Goal: Information Seeking & Learning: Learn about a topic

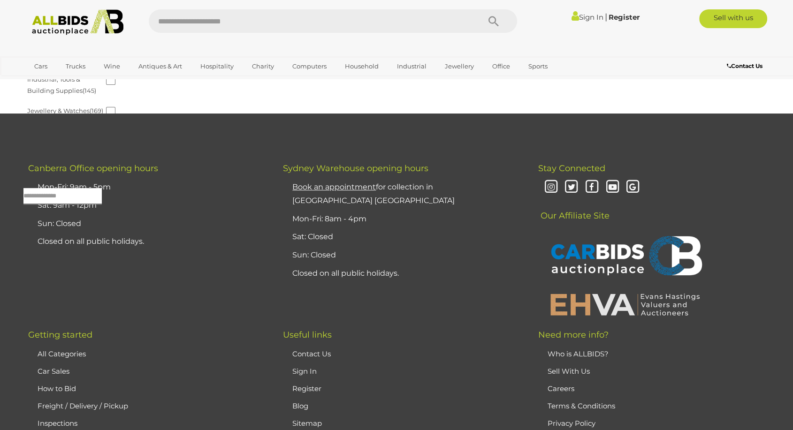
scroll to position [443, 0]
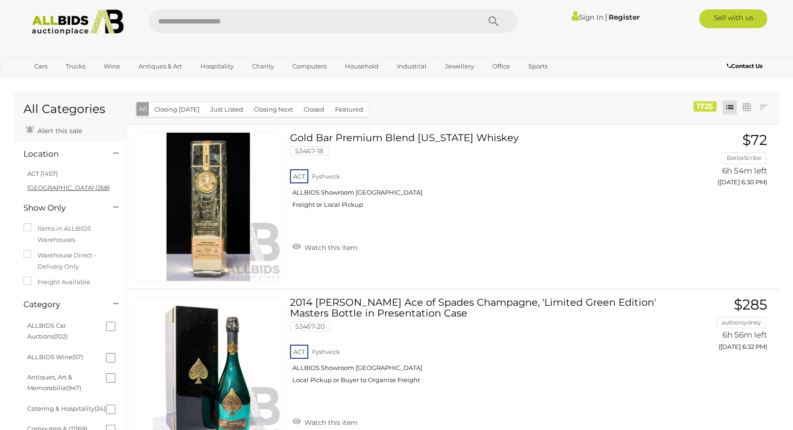
click at [52, 186] on link "[GEOGRAPHIC_DATA] (268)" at bounding box center [68, 188] width 83 height 8
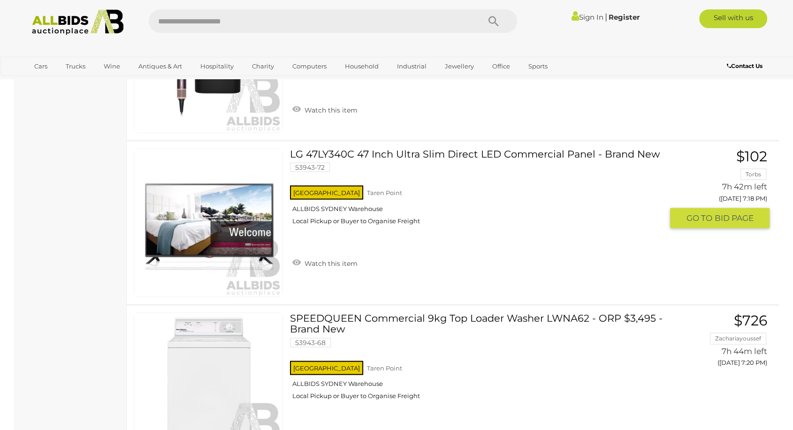
scroll to position [1795, 0]
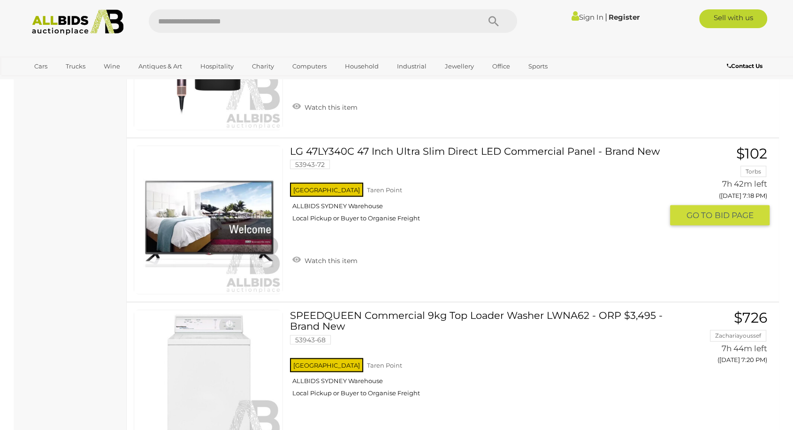
click at [503, 150] on link "LG 47LY340C 47 Inch Ultra Slim Direct LED Commercial Panel - Brand New 53943-72…" at bounding box center [480, 188] width 366 height 84
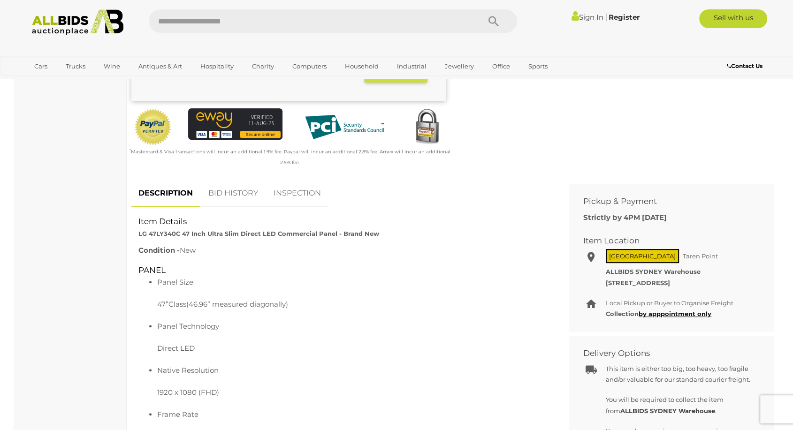
scroll to position [288, 0]
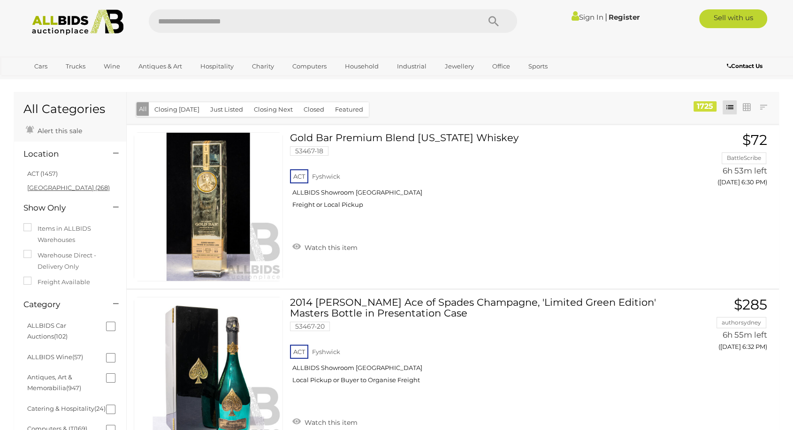
click at [43, 184] on link "NSW (268)" at bounding box center [68, 188] width 83 height 8
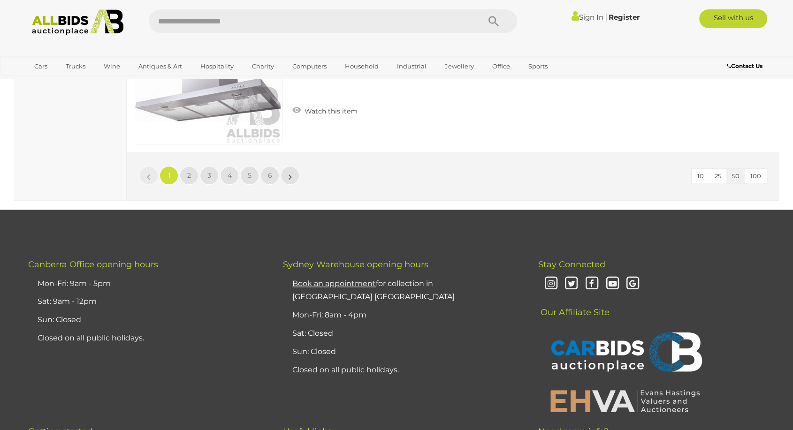
scroll to position [8193, 0]
click at [190, 172] on span "2" at bounding box center [189, 176] width 4 height 8
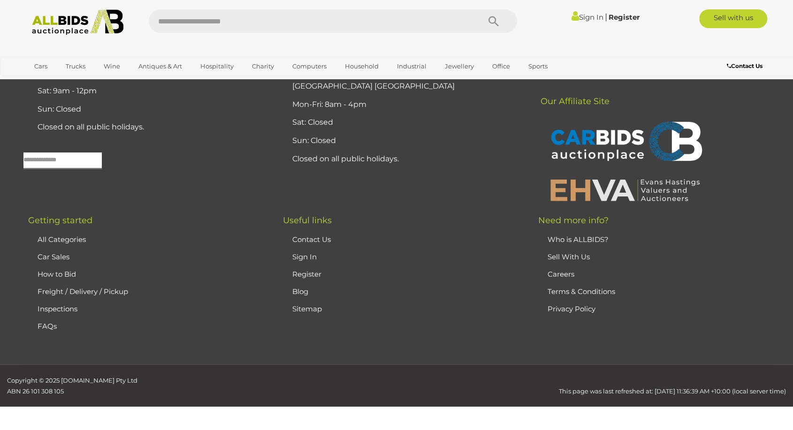
scroll to position [30, 0]
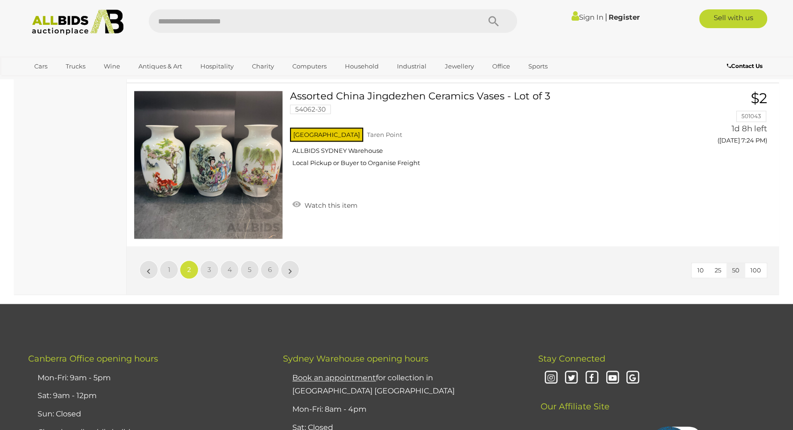
scroll to position [8099, 0]
click at [202, 261] on link "3" at bounding box center [209, 269] width 19 height 19
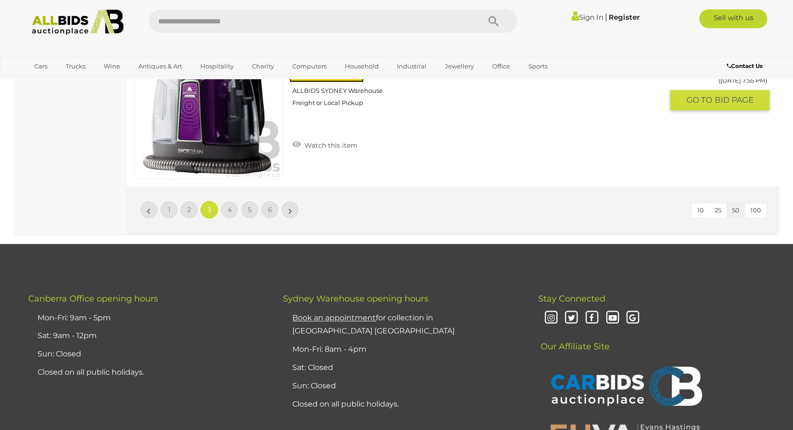
scroll to position [8159, 0]
click at [233, 200] on link "4" at bounding box center [229, 209] width 19 height 19
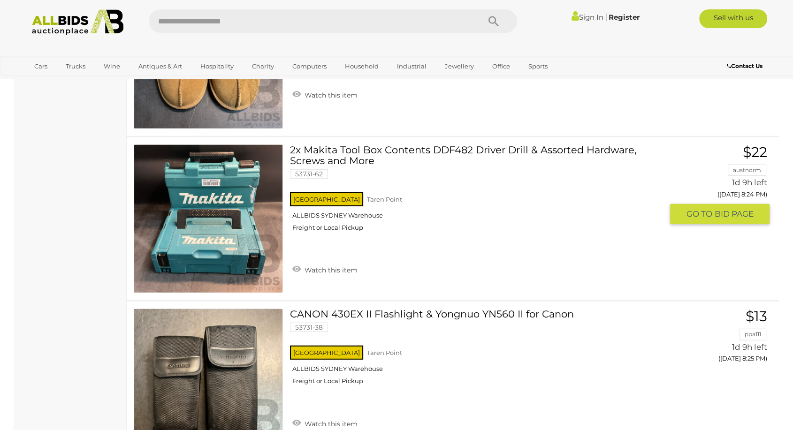
scroll to position [6073, 0]
click at [479, 145] on link "2x Makita Tool Box Contents DDF482 Driver Drill & Assorted Hardware, Screws and…" at bounding box center [480, 191] width 366 height 94
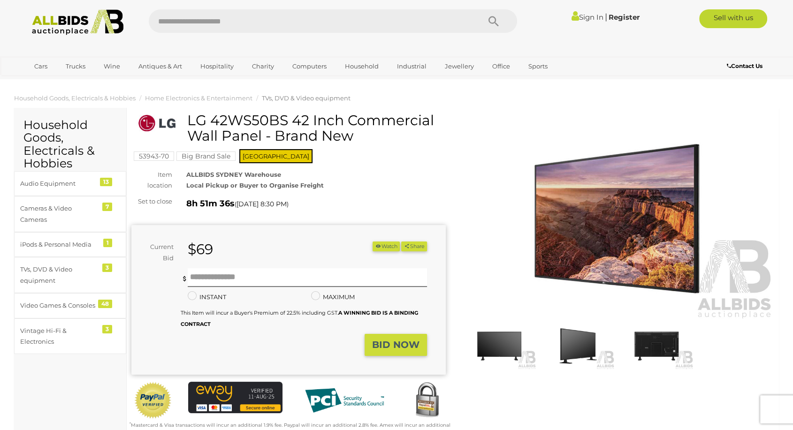
drag, startPoint x: 186, startPoint y: 122, endPoint x: 286, endPoint y: 121, distance: 99.9
click at [286, 121] on div "LG 42WS50BS 42 Inch Commercial Wall Panel - Brand New" at bounding box center [289, 132] width 307 height 38
copy div "LG 42WS50BS"
click at [590, 354] on img at bounding box center [578, 346] width 74 height 48
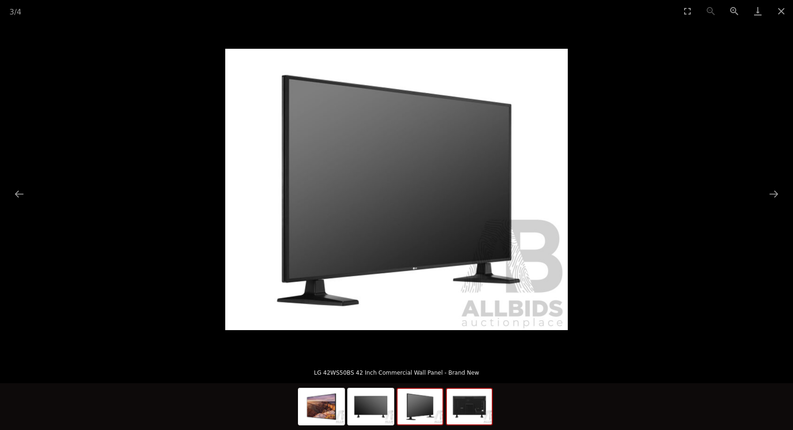
click at [454, 416] on img at bounding box center [469, 407] width 45 height 36
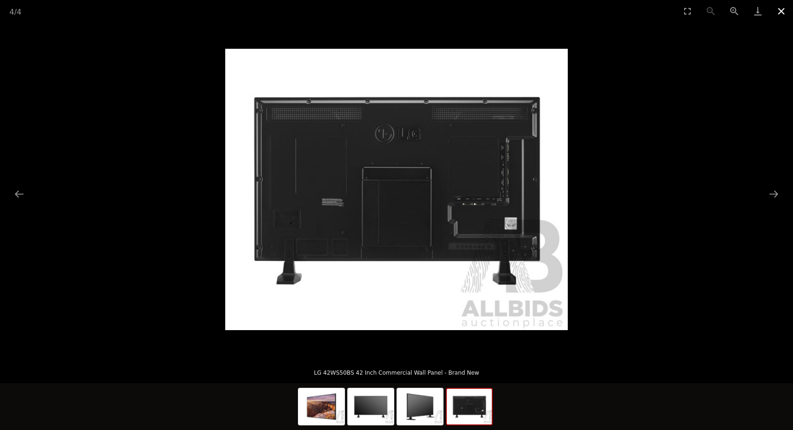
click at [781, 14] on button "Close gallery" at bounding box center [780, 11] width 23 height 22
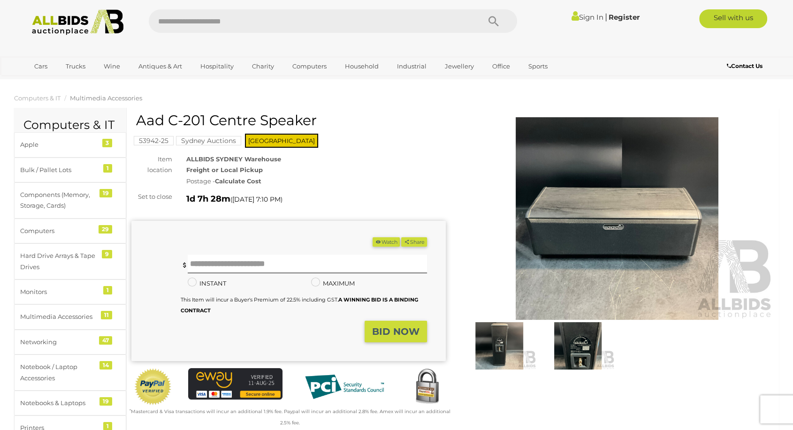
click at [575, 332] on img at bounding box center [578, 346] width 74 height 48
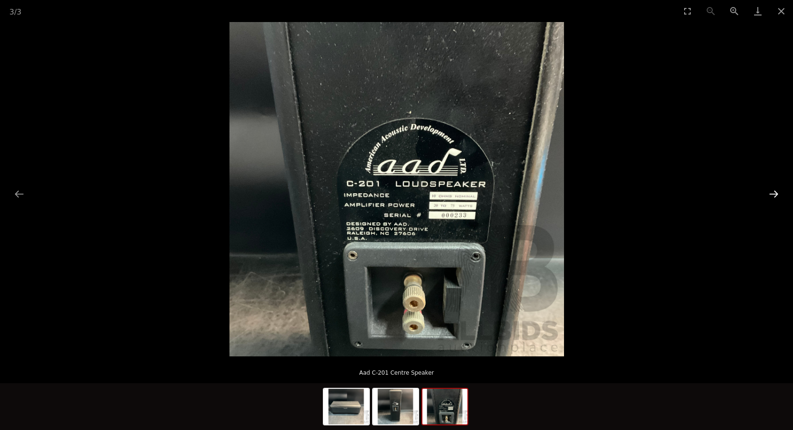
click at [776, 194] on button "Next slide" at bounding box center [774, 194] width 20 height 18
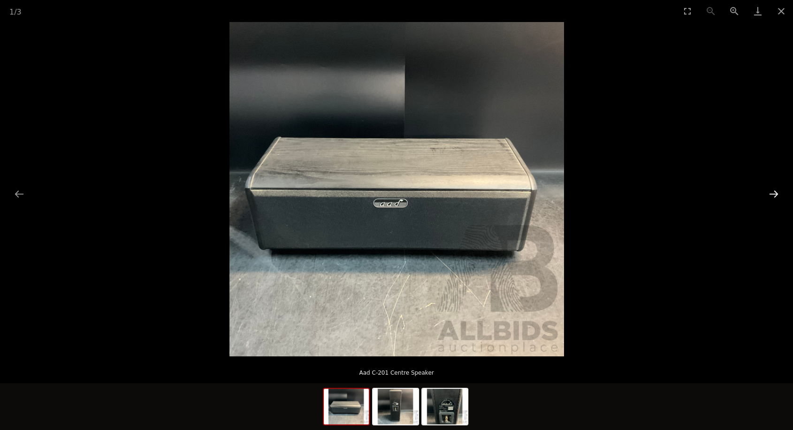
click at [776, 194] on button "Next slide" at bounding box center [774, 194] width 20 height 18
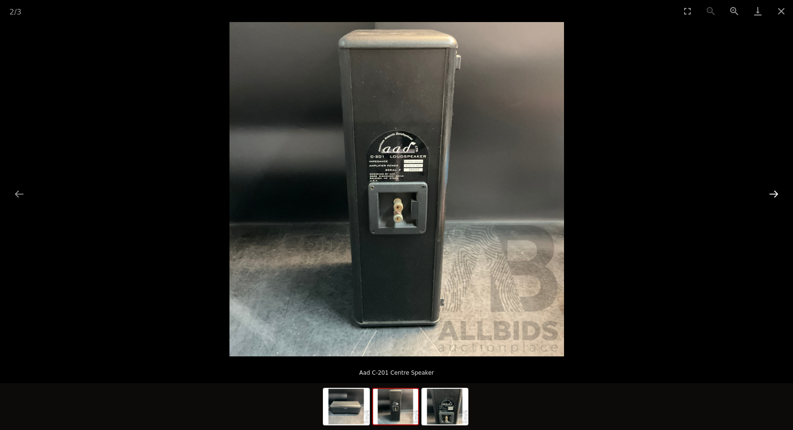
click at [776, 194] on button "Next slide" at bounding box center [774, 194] width 20 height 18
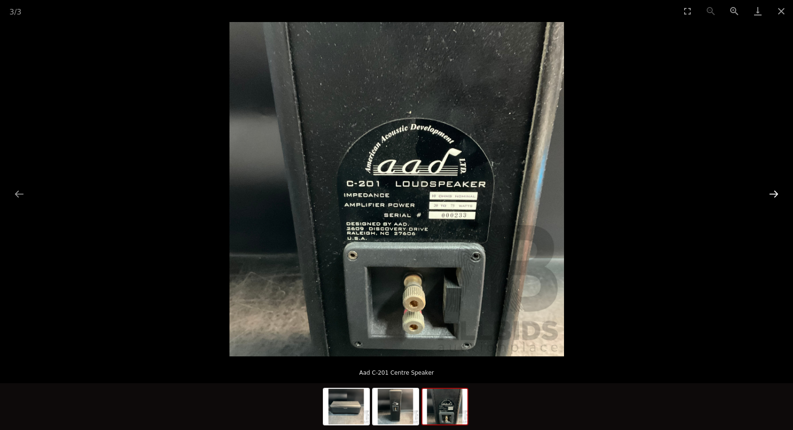
click at [776, 194] on button "Next slide" at bounding box center [774, 194] width 20 height 18
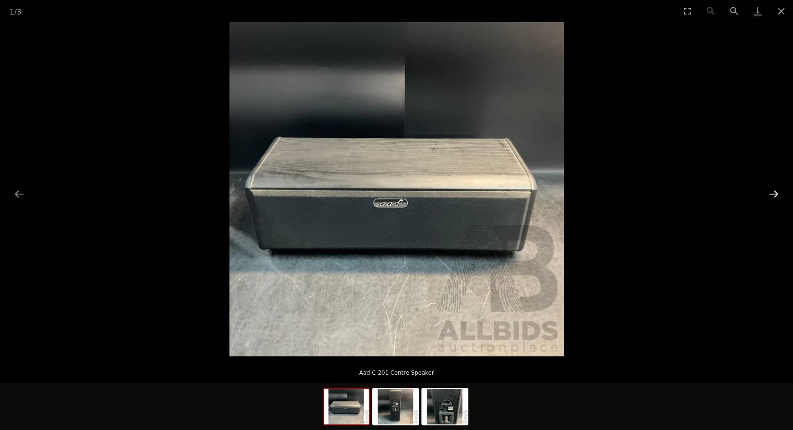
click at [776, 194] on button "Next slide" at bounding box center [774, 194] width 20 height 18
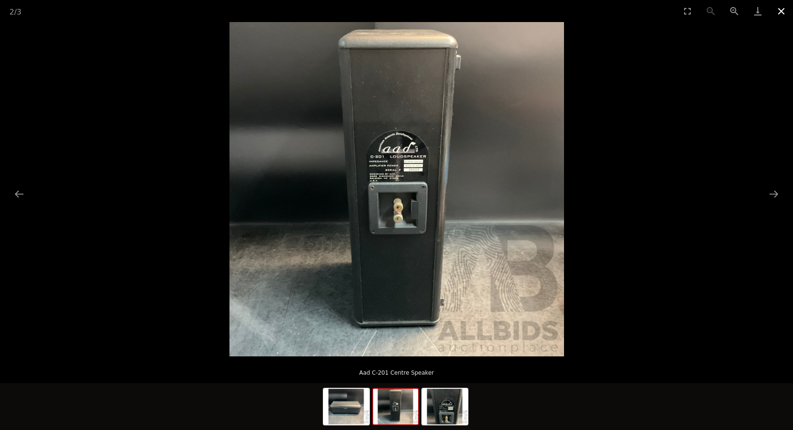
click at [778, 10] on button "Close gallery" at bounding box center [780, 11] width 23 height 22
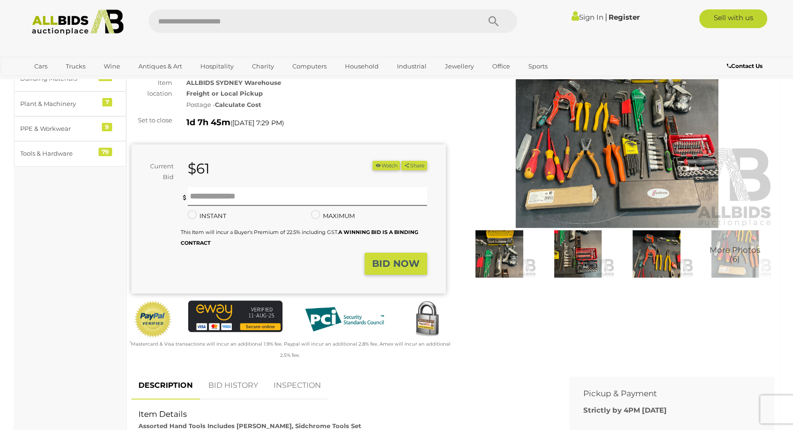
scroll to position [93, 0]
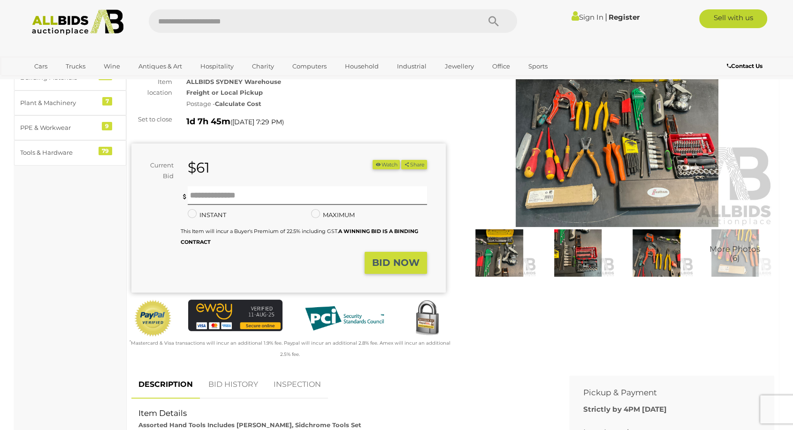
click at [570, 252] on img at bounding box center [578, 253] width 74 height 48
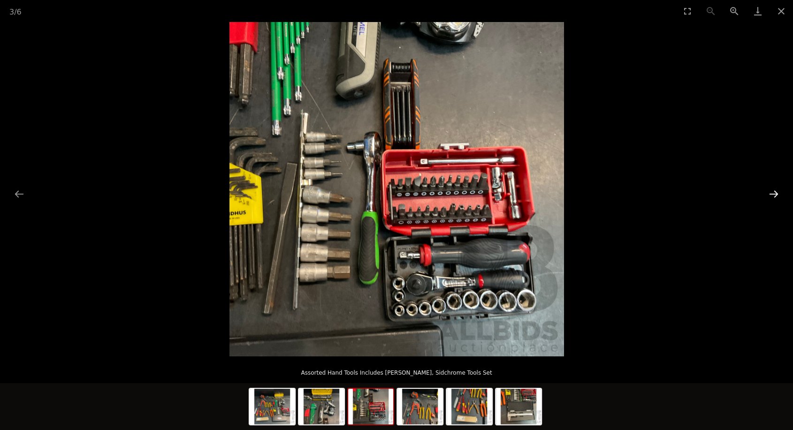
click at [768, 193] on button "Next slide" at bounding box center [774, 194] width 20 height 18
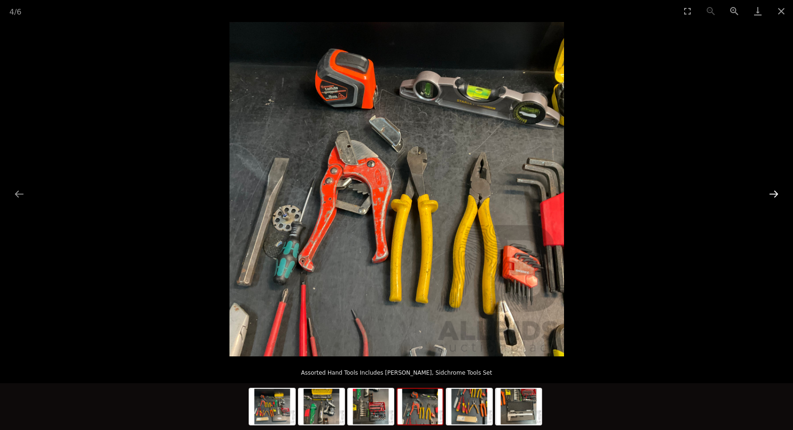
click at [768, 193] on button "Next slide" at bounding box center [774, 194] width 20 height 18
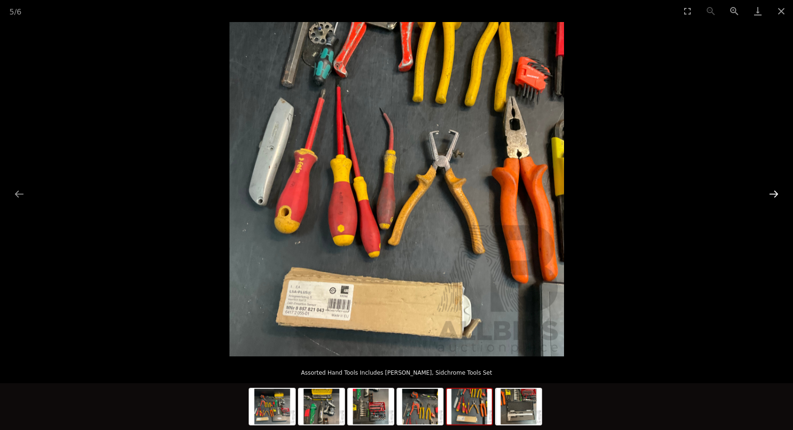
click at [768, 193] on button "Next slide" at bounding box center [774, 194] width 20 height 18
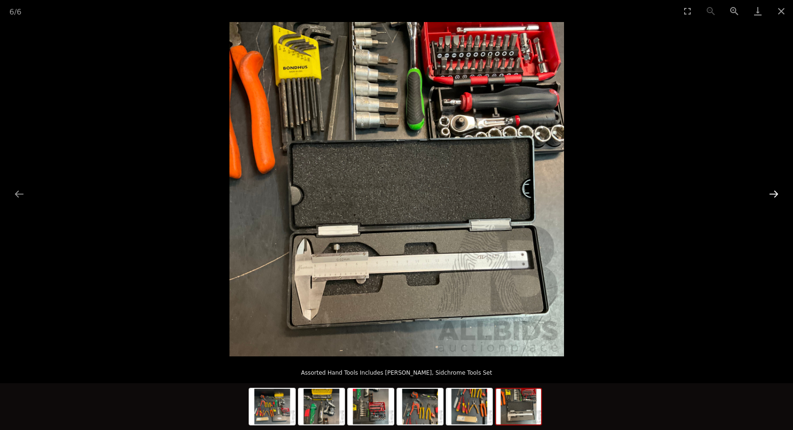
click at [768, 193] on button "Next slide" at bounding box center [774, 194] width 20 height 18
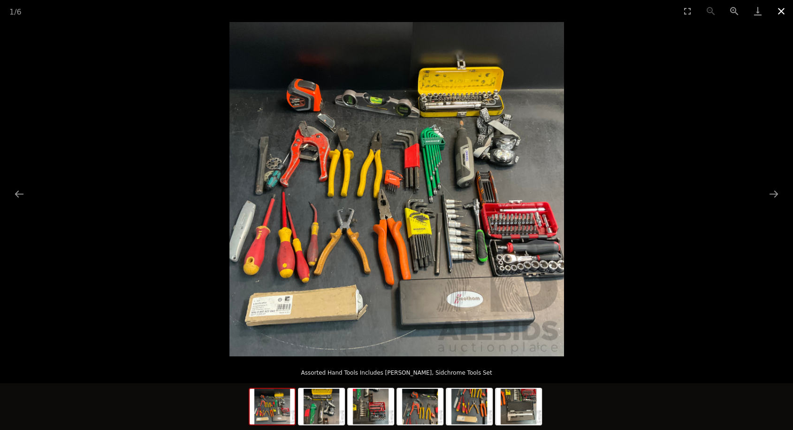
click at [780, 8] on button "Close gallery" at bounding box center [780, 11] width 23 height 22
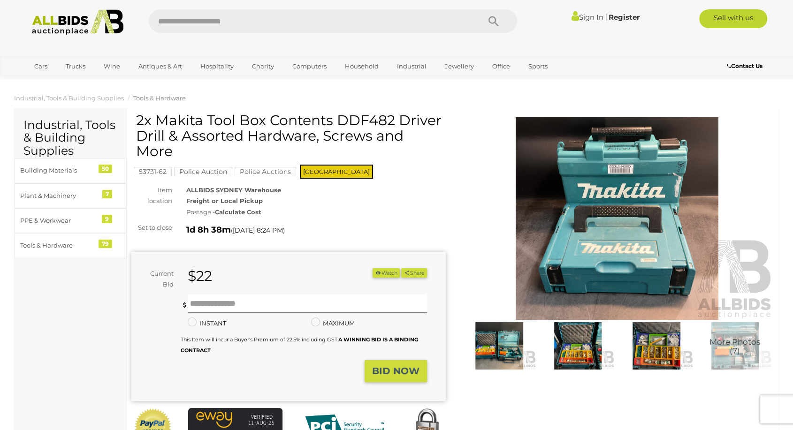
click at [571, 344] on img at bounding box center [578, 346] width 74 height 48
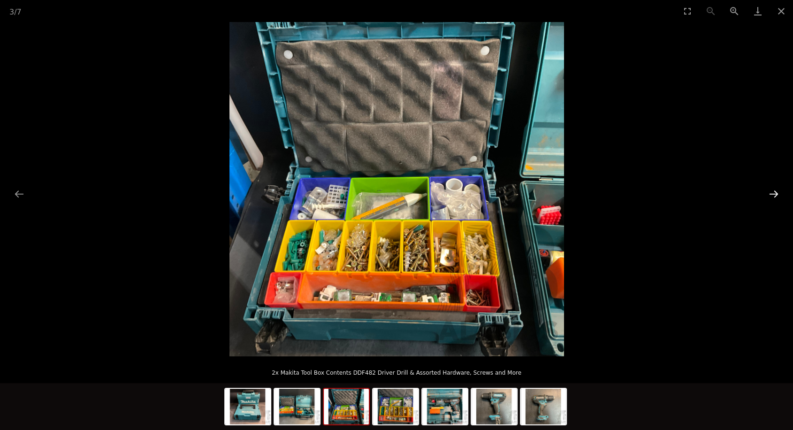
click at [772, 192] on button "Next slide" at bounding box center [774, 194] width 20 height 18
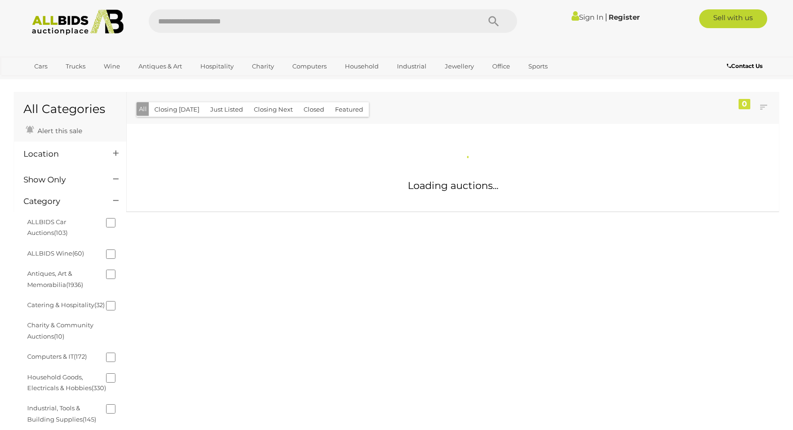
scroll to position [443, 0]
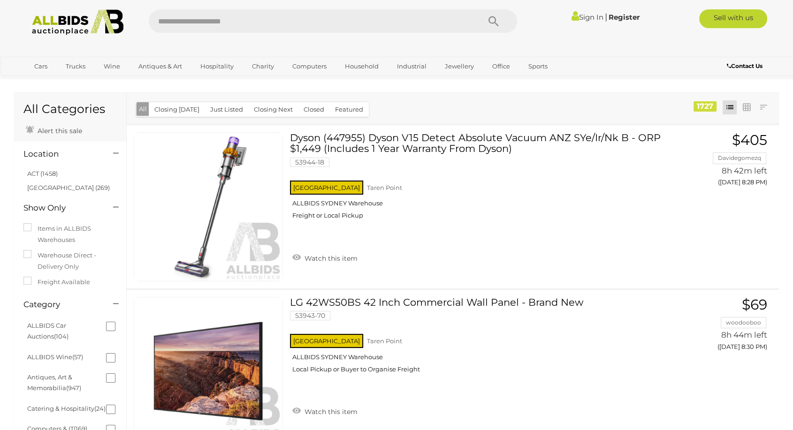
click at [33, 192] on li "[GEOGRAPHIC_DATA] (269)" at bounding box center [71, 188] width 91 height 14
click at [39, 186] on link "[GEOGRAPHIC_DATA] (269)" at bounding box center [68, 188] width 83 height 8
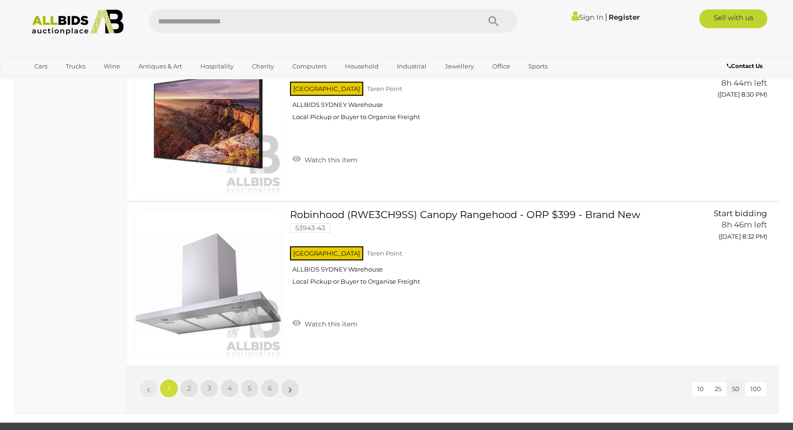
scroll to position [7972, 0]
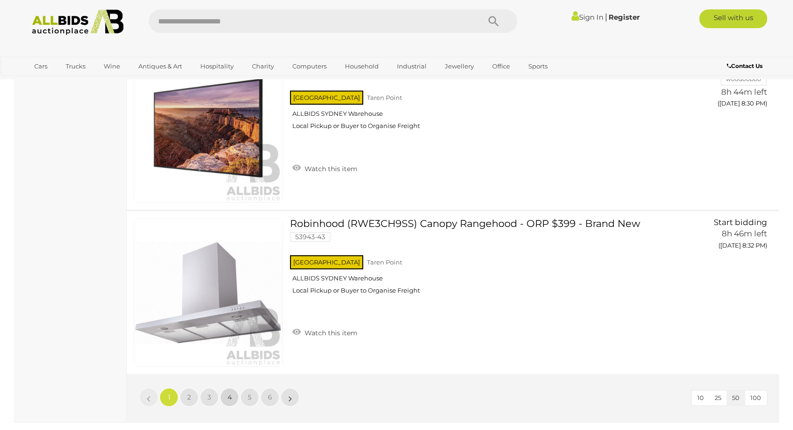
click at [229, 393] on span "4" at bounding box center [230, 397] width 4 height 8
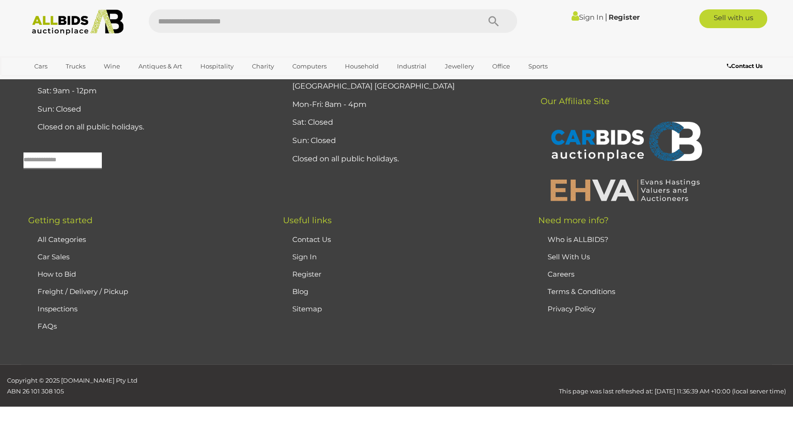
scroll to position [30, 0]
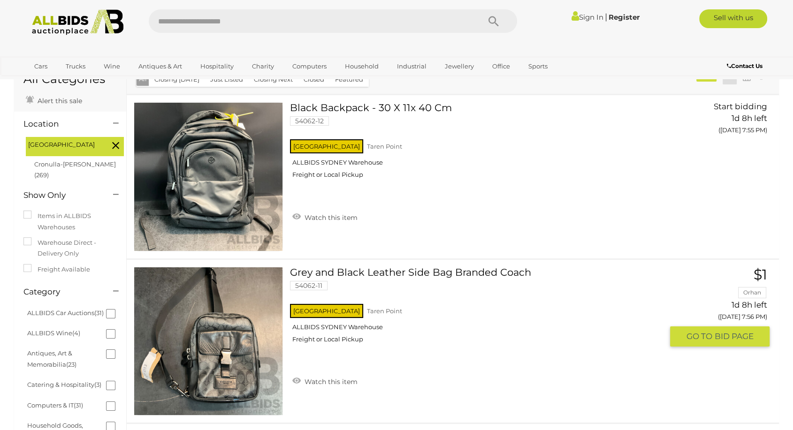
scroll to position [6153, 0]
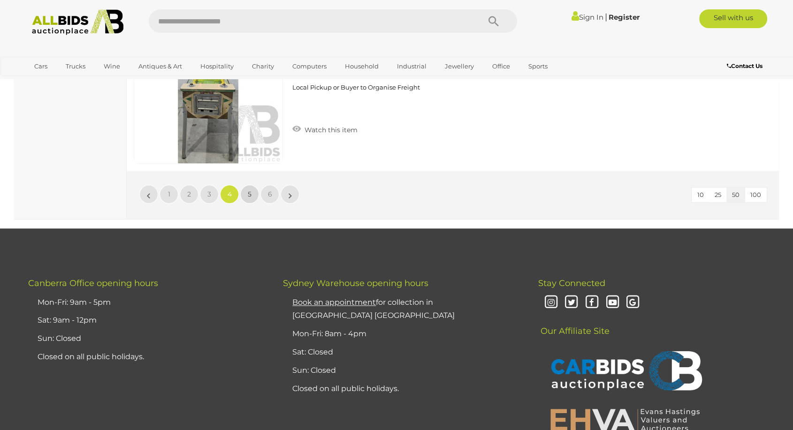
click at [250, 190] on span "5" at bounding box center [250, 194] width 4 height 8
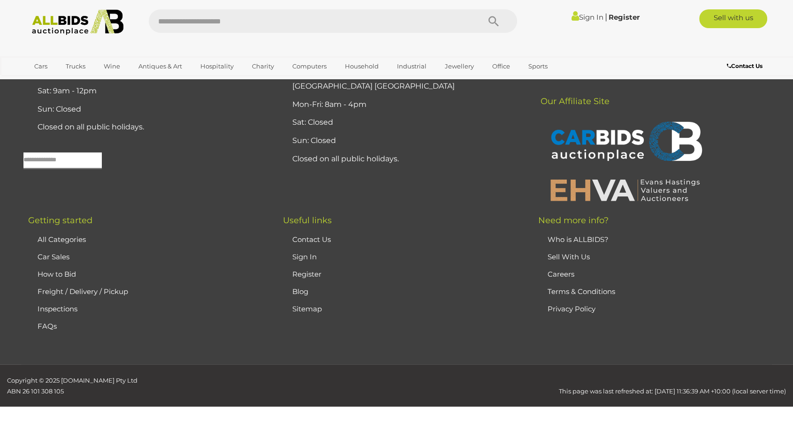
scroll to position [30, 0]
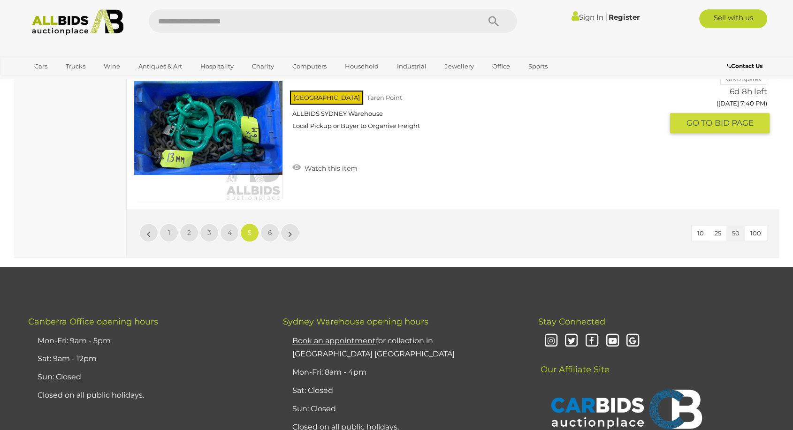
scroll to position [8134, 0]
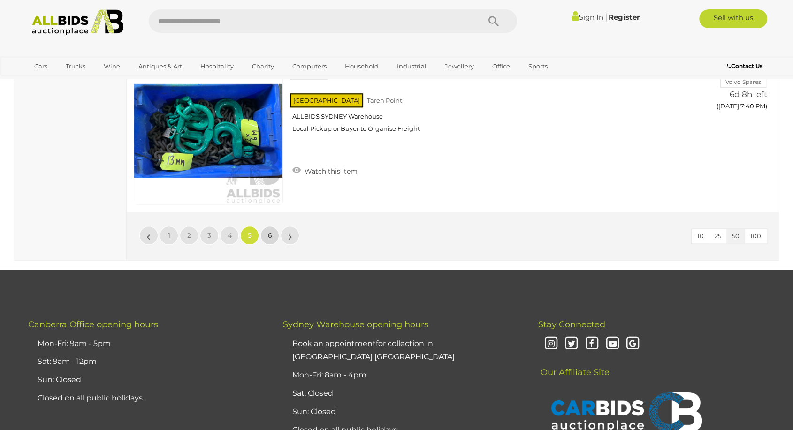
click at [270, 231] on span "6" at bounding box center [270, 235] width 4 height 8
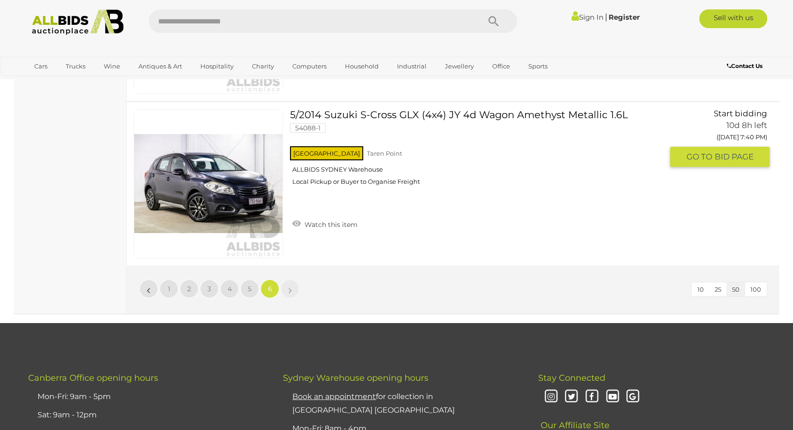
scroll to position [2982, 0]
